Goal: Find specific fact: Find specific fact

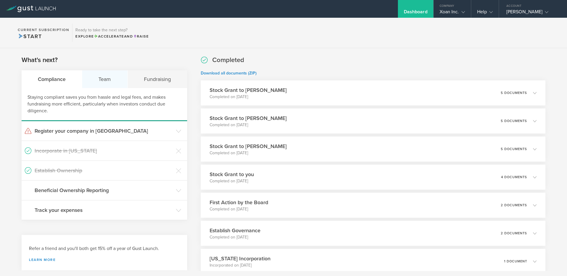
click at [105, 79] on div "Team" at bounding box center [104, 79] width 45 height 18
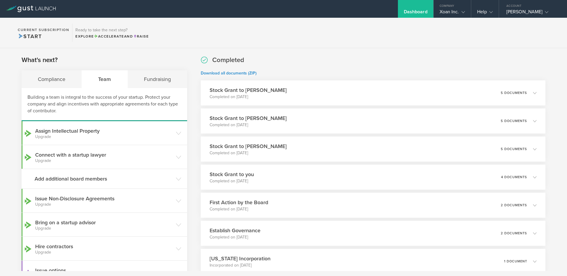
click at [153, 68] on section "What's next? Compliance Team Fundraising Building a team is integral to the suc…" at bounding box center [105, 170] width 166 height 229
click at [154, 75] on div "Fundraising" at bounding box center [157, 79] width 59 height 18
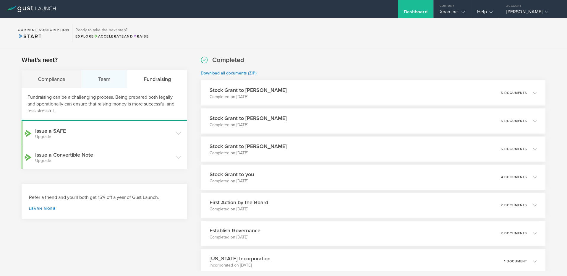
click at [109, 85] on div "Team" at bounding box center [104, 79] width 45 height 18
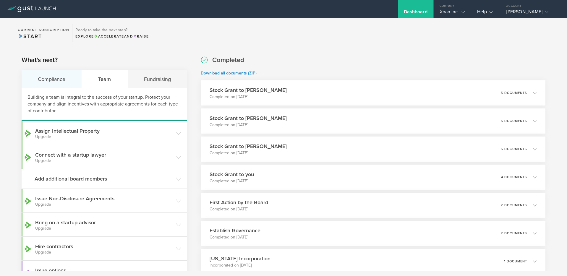
click at [59, 81] on div "Compliance" at bounding box center [52, 79] width 60 height 18
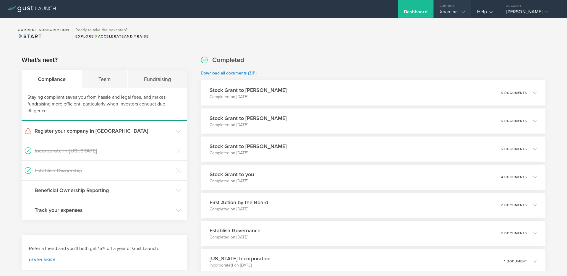
click at [442, 11] on div "Xoan Inc." at bounding box center [452, 13] width 25 height 9
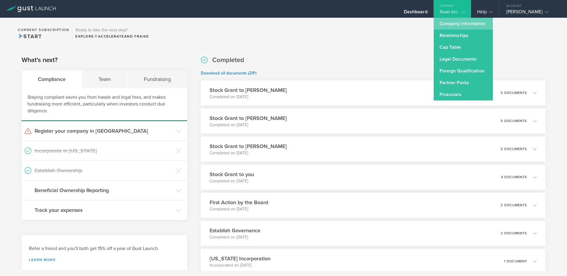
click at [444, 29] on link "Company Information" at bounding box center [463, 24] width 59 height 12
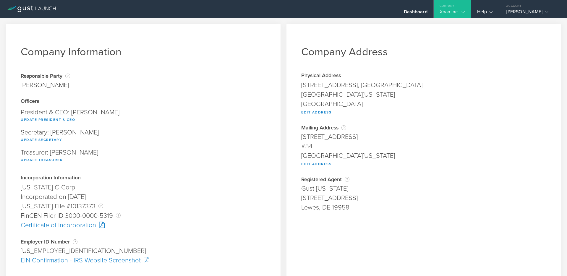
drag, startPoint x: 366, startPoint y: 155, endPoint x: 396, endPoint y: 155, distance: 29.9
click at [396, 155] on div "[GEOGRAPHIC_DATA][US_STATE]" at bounding box center [423, 155] width 245 height 9
copy div "89451"
